Goal: Task Accomplishment & Management: Manage account settings

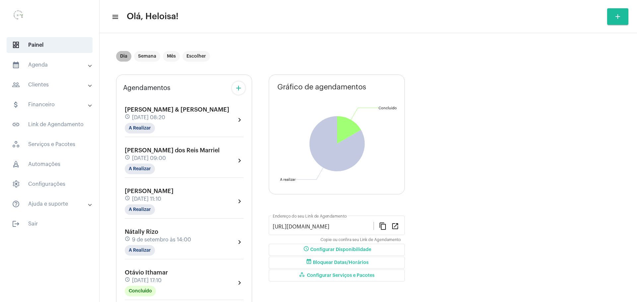
click at [124, 57] on mat-chip "Dia" at bounding box center [123, 56] width 15 height 11
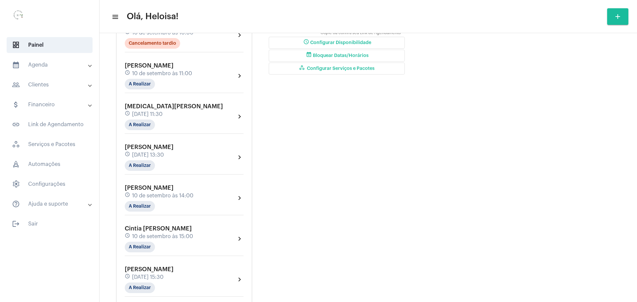
scroll to position [249, 0]
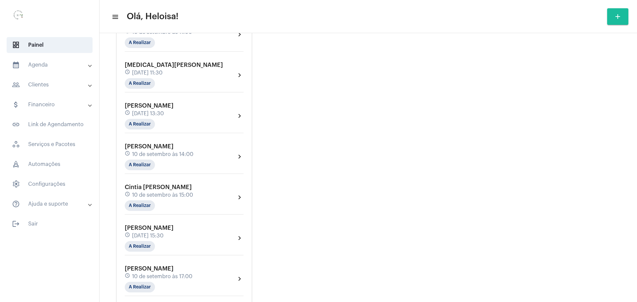
click at [154, 154] on span "10 de setembro às 14:00" at bounding box center [162, 155] width 61 height 6
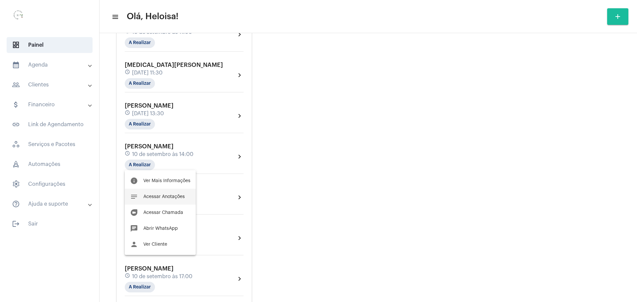
click at [171, 197] on span "Acessar Anotações" at bounding box center [163, 197] width 41 height 5
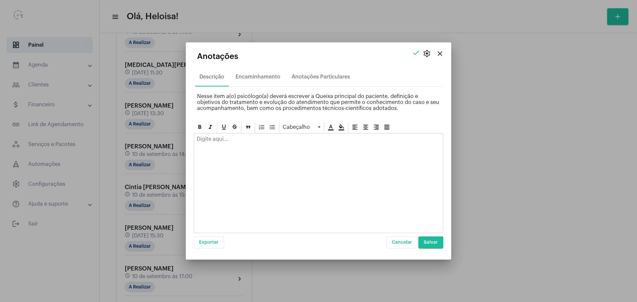
click at [230, 143] on div at bounding box center [318, 141] width 249 height 15
click at [303, 139] on p "Segunda 3 copos de antialergico 2 dramin" at bounding box center [318, 139] width 243 height 6
click at [304, 137] on p "Segunda 3 copos de antialergico 2 dramin 1 re" at bounding box center [318, 139] width 243 height 6
click at [311, 138] on p "Segunda 3 copos de antialergico 2 dramin 1 re" at bounding box center [318, 139] width 243 height 6
click at [311, 138] on p "Segunda 3 copos de antialergico 2 dramin 1 rem" at bounding box center [318, 139] width 243 height 6
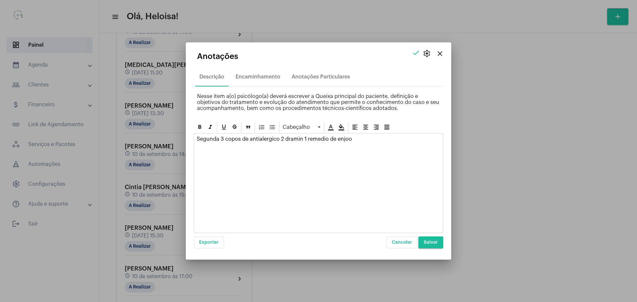
drag, startPoint x: 145, startPoint y: 160, endPoint x: 222, endPoint y: 137, distance: 80.9
click at [222, 137] on div "close settings check Anotações Descrição Encaminhamento Anotações Particulares …" at bounding box center [318, 151] width 637 height 302
click at [222, 137] on p "Segunda 3 copos de antialergico 2 dramin 1 remedio de enjoo" at bounding box center [318, 139] width 243 height 6
click at [431, 243] on span "Salvar" at bounding box center [430, 242] width 14 height 5
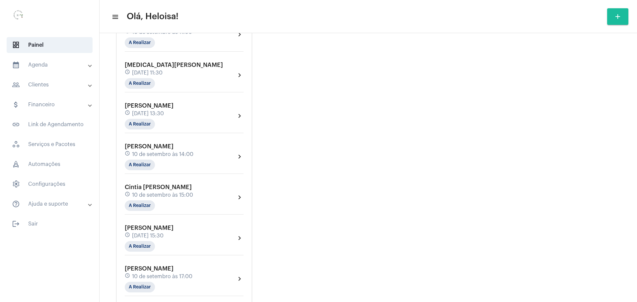
click at [145, 196] on span "10 de setembro às 15:00" at bounding box center [162, 195] width 61 height 6
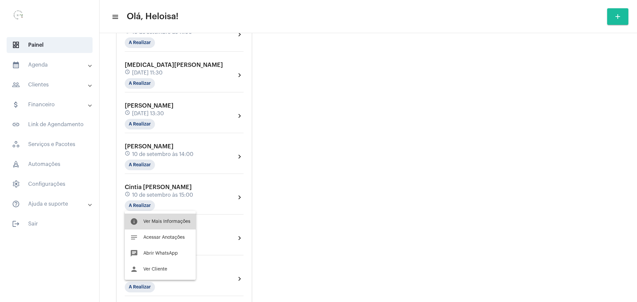
click at [161, 221] on span "Ver Mais Informações" at bounding box center [166, 222] width 47 height 5
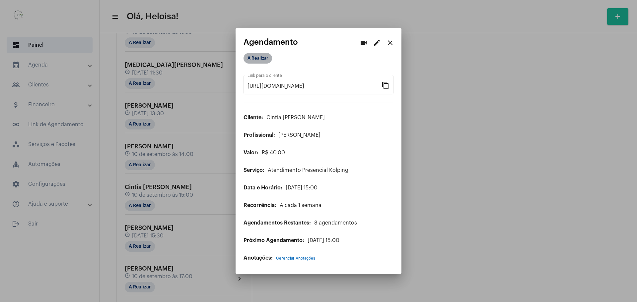
click at [263, 57] on mat-chip "A Realizar" at bounding box center [257, 58] width 29 height 11
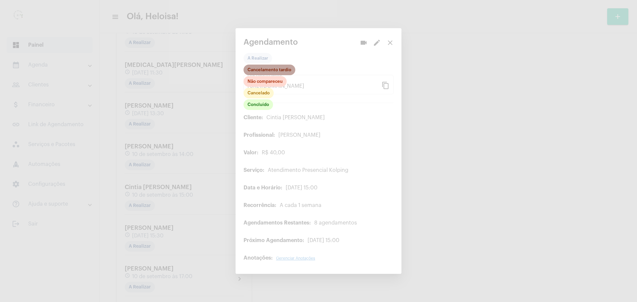
click at [260, 71] on mat-chip "Cancelamento tardio" at bounding box center [269, 70] width 52 height 11
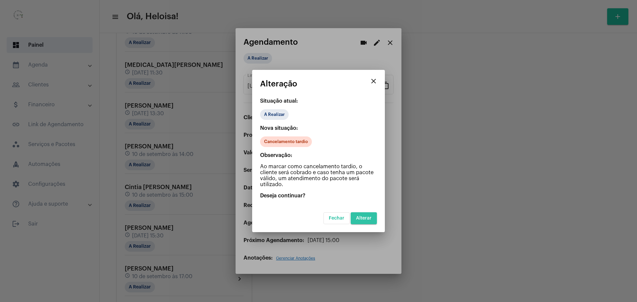
click at [364, 220] on span "Alterar" at bounding box center [364, 218] width 16 height 5
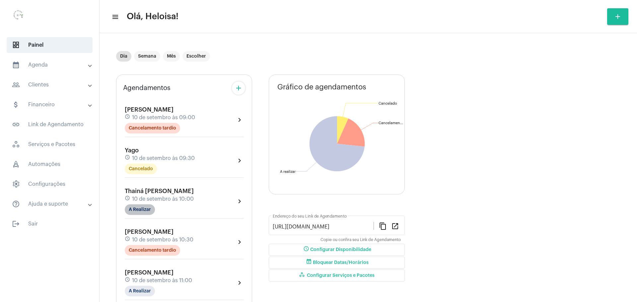
click at [144, 211] on mat-chip "A Realizar" at bounding box center [140, 210] width 30 height 11
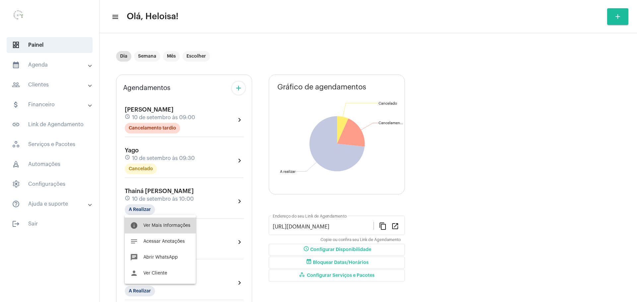
click at [172, 226] on span "Ver Mais Informações" at bounding box center [166, 226] width 47 height 5
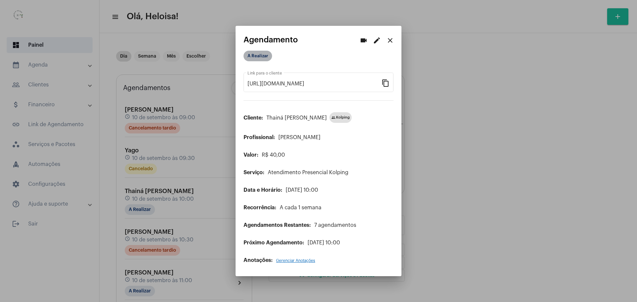
click at [260, 58] on mat-chip "A Realizar" at bounding box center [257, 56] width 29 height 11
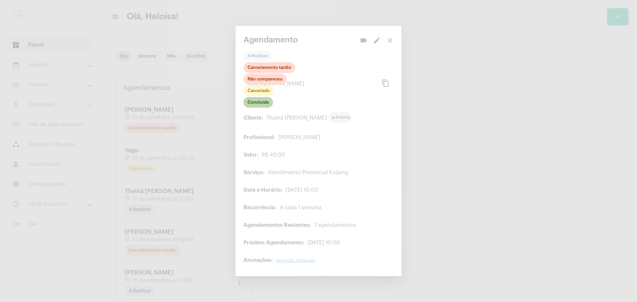
click at [255, 104] on mat-chip "Concluído" at bounding box center [258, 102] width 30 height 11
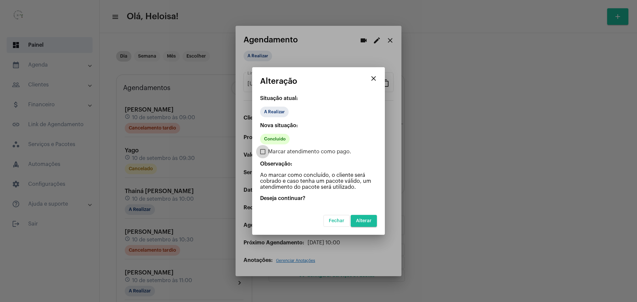
click at [263, 152] on span at bounding box center [262, 151] width 5 height 5
click at [263, 155] on input "Marcar atendimento como pago." at bounding box center [262, 155] width 0 height 0
checkbox input "true"
click at [368, 217] on button "Alterar" at bounding box center [364, 221] width 26 height 12
